Goal: Information Seeking & Learning: Understand process/instructions

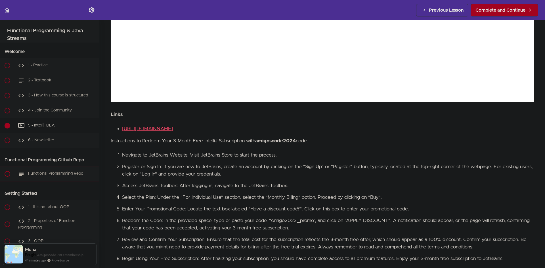
scroll to position [199, 0]
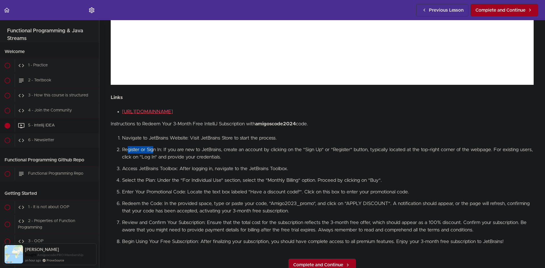
drag, startPoint x: 127, startPoint y: 146, endPoint x: 159, endPoint y: 146, distance: 32.3
click at [157, 146] on li "Register or Sign In: If you are new to JetBrains, create an account by clicking…" at bounding box center [327, 153] width 411 height 15
drag, startPoint x: 222, startPoint y: 146, endPoint x: 267, endPoint y: 143, distance: 44.6
click at [267, 143] on ol "Navigate to JetBrains Website: Visit JetBrains Store to start the process. Regi…" at bounding box center [322, 189] width 423 height 111
drag, startPoint x: 165, startPoint y: 165, endPoint x: 179, endPoint y: 166, distance: 14.5
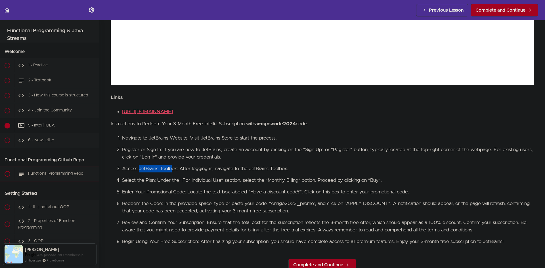
click at [173, 165] on li "Access JetBrains Toolbox: After logging in, navigate to the JetBrains Toolbox." at bounding box center [327, 168] width 411 height 7
drag, startPoint x: 193, startPoint y: 165, endPoint x: 202, endPoint y: 165, distance: 9.1
click at [202, 165] on li "Access JetBrains Toolbox: After logging in, navigate to the JetBrains Toolbox." at bounding box center [327, 168] width 411 height 7
drag, startPoint x: 129, startPoint y: 180, endPoint x: 159, endPoint y: 178, distance: 29.6
click at [158, 178] on li "Select the Plan: Under the "For Individual Use" section, select the "Monthly Bi…" at bounding box center [327, 180] width 411 height 7
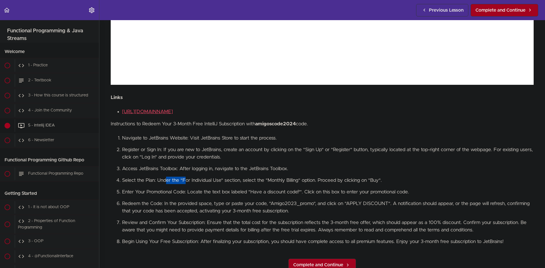
drag, startPoint x: 177, startPoint y: 178, endPoint x: 187, endPoint y: 178, distance: 9.4
click at [186, 178] on li "Select the Plan: Under the "For Individual Use" section, select the "Monthly Bi…" at bounding box center [327, 180] width 411 height 7
drag, startPoint x: 205, startPoint y: 176, endPoint x: 225, endPoint y: 177, distance: 19.9
click at [225, 177] on li "Select the Plan: Under the "For Individual Use" section, select the "Monthly Bi…" at bounding box center [327, 180] width 411 height 7
click at [232, 178] on li "Select the Plan: Under the "For Individual Use" section, select the "Monthly Bi…" at bounding box center [327, 180] width 411 height 7
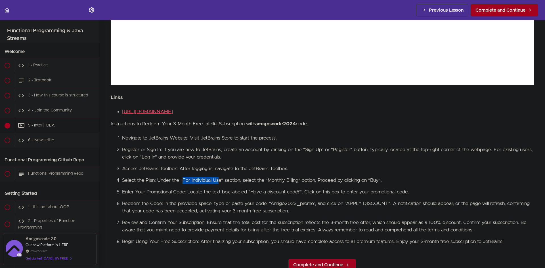
drag, startPoint x: 182, startPoint y: 178, endPoint x: 219, endPoint y: 177, distance: 36.6
click at [219, 177] on li "Select the Plan: Under the "For Individual Use" section, select the "Monthly Bi…" at bounding box center [327, 180] width 411 height 7
click at [234, 177] on li "Select the Plan: Under the "For Individual Use" section, select the "Monthly Bi…" at bounding box center [327, 180] width 411 height 7
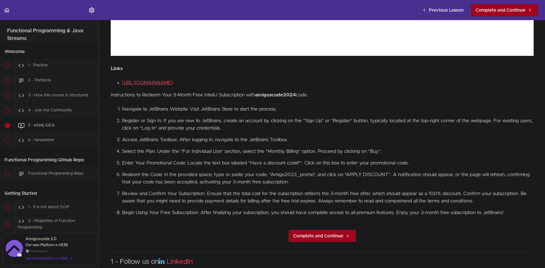
scroll to position [227, 0]
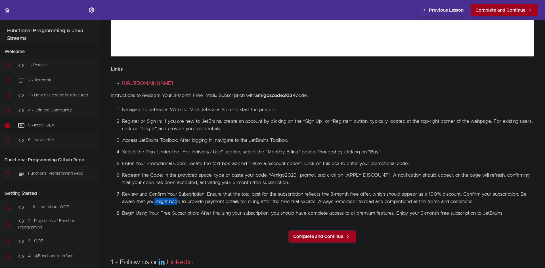
drag, startPoint x: 153, startPoint y: 199, endPoint x: 179, endPoint y: 199, distance: 25.8
click at [178, 199] on li "Review and Confirm Your Subscription: Ensure that the total cost for the subscr…" at bounding box center [327, 198] width 411 height 15
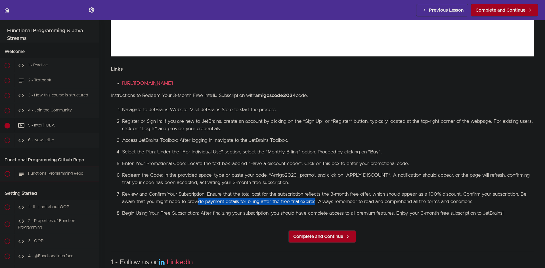
drag, startPoint x: 198, startPoint y: 200, endPoint x: 316, endPoint y: 202, distance: 118.0
click at [315, 201] on li "Review and Confirm Your Subscription: Ensure that the total cost for the subscr…" at bounding box center [327, 198] width 411 height 15
click at [323, 202] on li "Review and Confirm Your Subscription: Ensure that the total cost for the subscr…" at bounding box center [327, 198] width 411 height 15
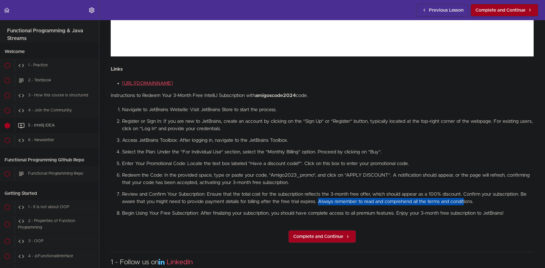
drag, startPoint x: 319, startPoint y: 199, endPoint x: 459, endPoint y: 198, distance: 140.4
click at [465, 200] on li "Review and Confirm Your Subscription: Ensure that the total cost for the subscr…" at bounding box center [327, 198] width 411 height 15
click at [381, 198] on li "Review and Confirm Your Subscription: Ensure that the total cost for the subscr…" at bounding box center [327, 198] width 411 height 15
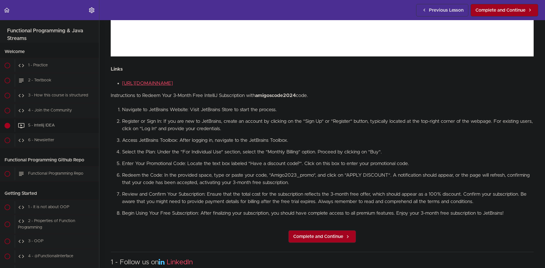
click at [383, 173] on li "Redeem the Code: In the provided space, type or paste your code, "Amigo2023_pro…" at bounding box center [327, 179] width 411 height 15
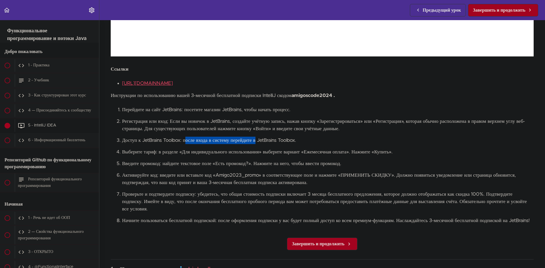
drag, startPoint x: 187, startPoint y: 138, endPoint x: 238, endPoint y: 139, distance: 51.1
click at [255, 138] on font "Доступ к JetBrains Toolbox: после входа в систему перейдите в JetBrains Toolbox." at bounding box center [209, 140] width 174 height 5
drag, startPoint x: 125, startPoint y: 149, endPoint x: 174, endPoint y: 148, distance: 48.5
click at [174, 149] on font "Выберите тариф: в разделе «Для индивидуального использования» выберите вариант …" at bounding box center [257, 151] width 270 height 5
drag, startPoint x: 192, startPoint y: 147, endPoint x: 259, endPoint y: 146, distance: 67.2
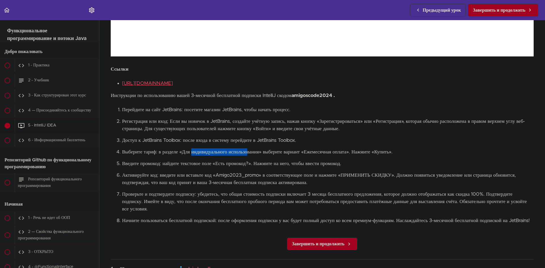
click at [246, 149] on font "Выберите тариф: в разделе «Для индивидуального использования» выберите вариант …" at bounding box center [257, 151] width 270 height 5
drag, startPoint x: 274, startPoint y: 146, endPoint x: 291, endPoint y: 146, distance: 16.7
click at [289, 148] on li "Выберите тариф: в разделе «Для индивидуального использования» выберите вариант …" at bounding box center [327, 151] width 411 height 7
drag, startPoint x: 314, startPoint y: 146, endPoint x: 335, endPoint y: 148, distance: 21.4
click at [335, 148] on li "Выберите тариф: в разделе «Для индивидуального использования» выберите вариант …" at bounding box center [327, 151] width 411 height 7
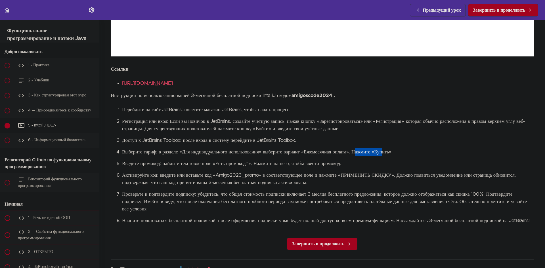
drag, startPoint x: 362, startPoint y: 148, endPoint x: 381, endPoint y: 149, distance: 19.1
click at [381, 149] on font "Выберите тариф: в разделе «Для индивидуального использования» выберите вариант …" at bounding box center [257, 151] width 270 height 5
drag, startPoint x: 129, startPoint y: 162, endPoint x: 169, endPoint y: 161, distance: 39.7
click at [169, 161] on font "Введите промокод: найдите текстовое поле «Есть промокод?». Нажмите на него, что…" at bounding box center [231, 163] width 219 height 5
drag, startPoint x: 187, startPoint y: 162, endPoint x: 221, endPoint y: 161, distance: 34.1
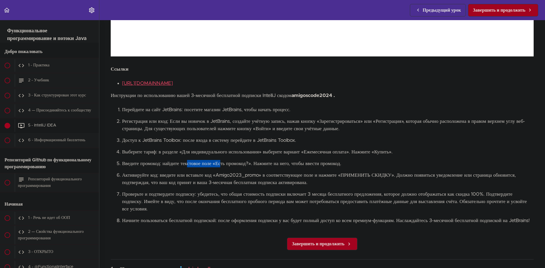
click at [221, 161] on font "Введите промокод: найдите текстовое поле «Есть промокод?». Нажмите на него, что…" at bounding box center [231, 163] width 219 height 5
drag, startPoint x: 257, startPoint y: 159, endPoint x: 295, endPoint y: 161, distance: 38.1
click at [296, 161] on font "Введите промокод: найдите текстовое поле «Есть промокод?». Нажмите на него, что…" at bounding box center [231, 163] width 219 height 5
drag, startPoint x: 222, startPoint y: 172, endPoint x: 250, endPoint y: 172, distance: 27.8
click at [250, 173] on font "Активируйте код: введите или вставьте код «Amigo2023_promo» в соответствующее п…" at bounding box center [318, 179] width 393 height 12
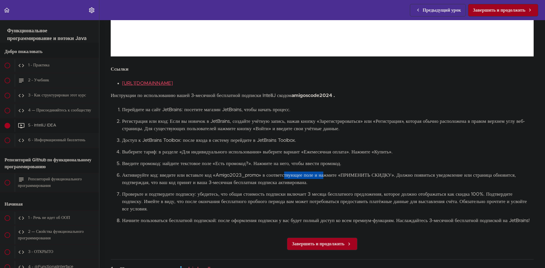
drag, startPoint x: 311, startPoint y: 170, endPoint x: 324, endPoint y: 170, distance: 12.5
click at [323, 173] on font "Активируйте код: введите или вставьте код «Amigo2023_promo» в соответствующее п…" at bounding box center [318, 179] width 393 height 12
click at [336, 173] on font "Активируйте код: введите или вставьте код «Amigo2023_promo» в соответствующее п…" at bounding box center [318, 179] width 393 height 12
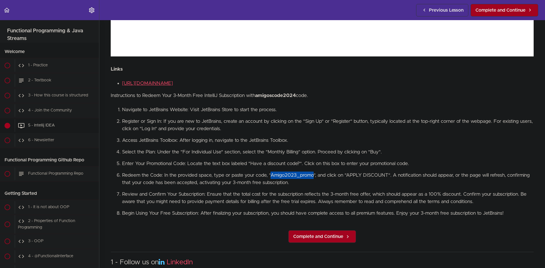
drag, startPoint x: 270, startPoint y: 173, endPoint x: 313, endPoint y: 169, distance: 43.6
click at [313, 172] on li "Redeem the Code: In the provided space, type or paste your code, "Amigo2023_pro…" at bounding box center [327, 179] width 411 height 15
copy li "Amigo2023_promo"
click at [328, 172] on li "Redeem the Code: In the provided space, type or paste your code, "Amigo2023_pro…" at bounding box center [327, 179] width 411 height 15
drag, startPoint x: 170, startPoint y: 192, endPoint x: 193, endPoint y: 193, distance: 23.5
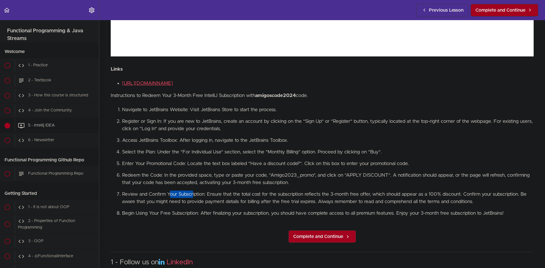
click at [193, 193] on li "Review and Confirm Your Subscription: Ensure that the total cost for the subscr…" at bounding box center [327, 198] width 411 height 15
drag, startPoint x: 229, startPoint y: 194, endPoint x: 266, endPoint y: 193, distance: 36.3
click at [261, 193] on li "Review and Confirm Your Subscription: Ensure that the total cost for the subscr…" at bounding box center [327, 198] width 411 height 15
drag, startPoint x: 298, startPoint y: 193, endPoint x: 315, endPoint y: 193, distance: 16.5
click at [308, 193] on li "Review and Confirm Your Subscription: Ensure that the total cost for the subscr…" at bounding box center [327, 198] width 411 height 15
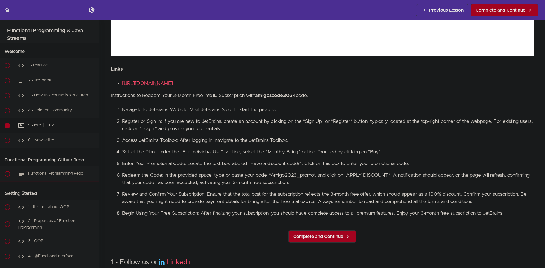
click at [331, 193] on li "Review and Confirm Your Subscription: Ensure that the total cost for the subscr…" at bounding box center [327, 198] width 411 height 15
drag, startPoint x: 396, startPoint y: 191, endPoint x: 438, endPoint y: 192, distance: 41.4
click at [426, 191] on li "Review and Confirm Your Subscription: Ensure that the total cost for the subscr…" at bounding box center [327, 198] width 411 height 15
drag, startPoint x: 134, startPoint y: 201, endPoint x: 200, endPoint y: 201, distance: 65.5
click at [177, 199] on li "Review and Confirm Your Subscription: Ensure that the total cost for the subscr…" at bounding box center [327, 198] width 411 height 15
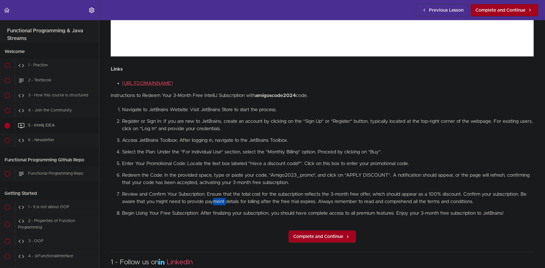
drag, startPoint x: 214, startPoint y: 201, endPoint x: 228, endPoint y: 202, distance: 14.3
click at [229, 202] on li "Review and Confirm Your Subscription: Ensure that the total cost for the subscr…" at bounding box center [327, 198] width 411 height 15
drag, startPoint x: 230, startPoint y: 173, endPoint x: 263, endPoint y: 172, distance: 33.8
click at [262, 172] on li "Redeem the Code: In the provided space, type or paste your code, "Amigo2023_pro…" at bounding box center [327, 179] width 411 height 15
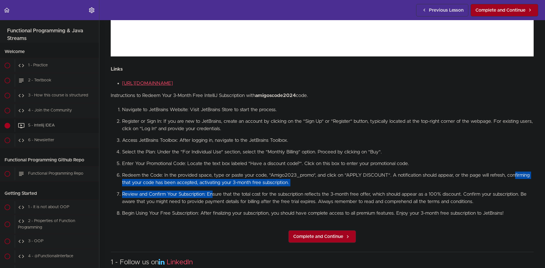
drag, startPoint x: 130, startPoint y: 181, endPoint x: 213, endPoint y: 184, distance: 83.2
click at [213, 184] on ol "Navigate to JetBrains Website: Visit JetBrains Store to start the process. Regi…" at bounding box center [322, 161] width 423 height 111
click at [236, 180] on li "Redeem the Code: In the provided space, type or paste your code, "Amigo2023_pro…" at bounding box center [327, 179] width 411 height 15
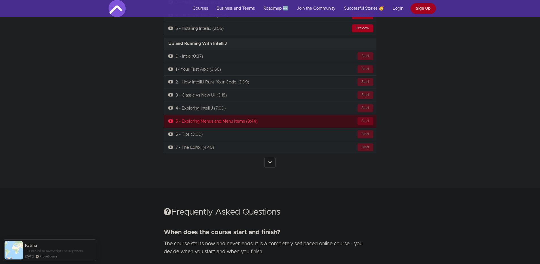
scroll to position [1333, 0]
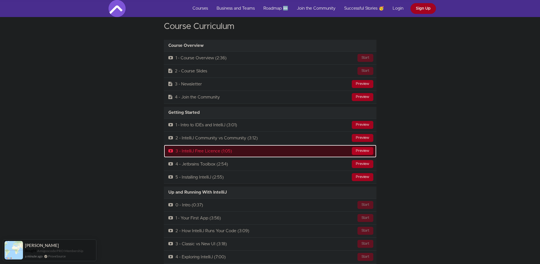
click at [366, 147] on div "Preview" at bounding box center [363, 151] width 22 height 8
